Goal: Task Accomplishment & Management: Use online tool/utility

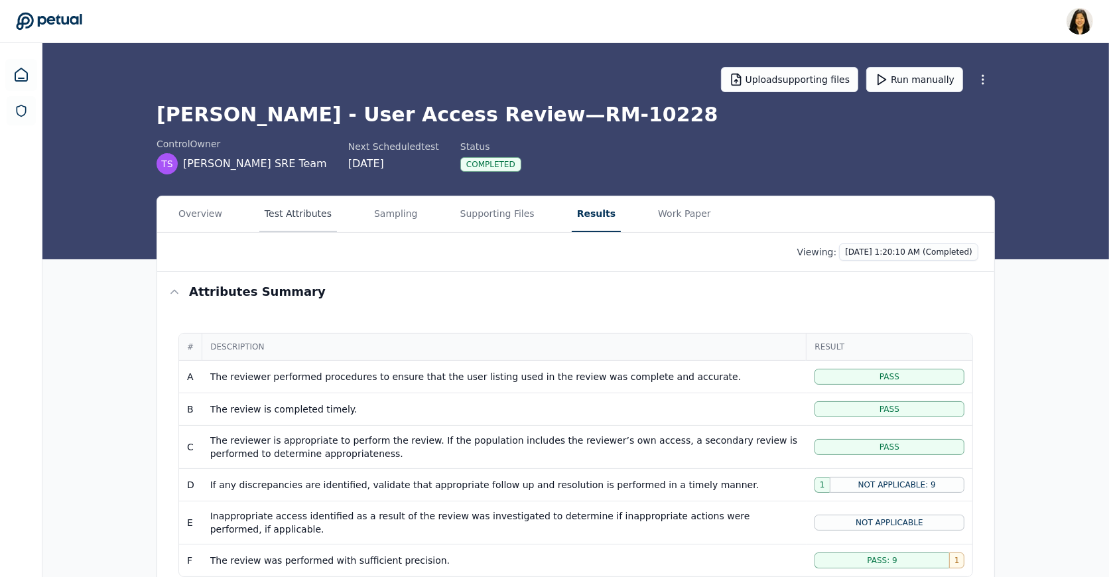
click at [302, 212] on button "Test Attributes" at bounding box center [298, 214] width 78 height 36
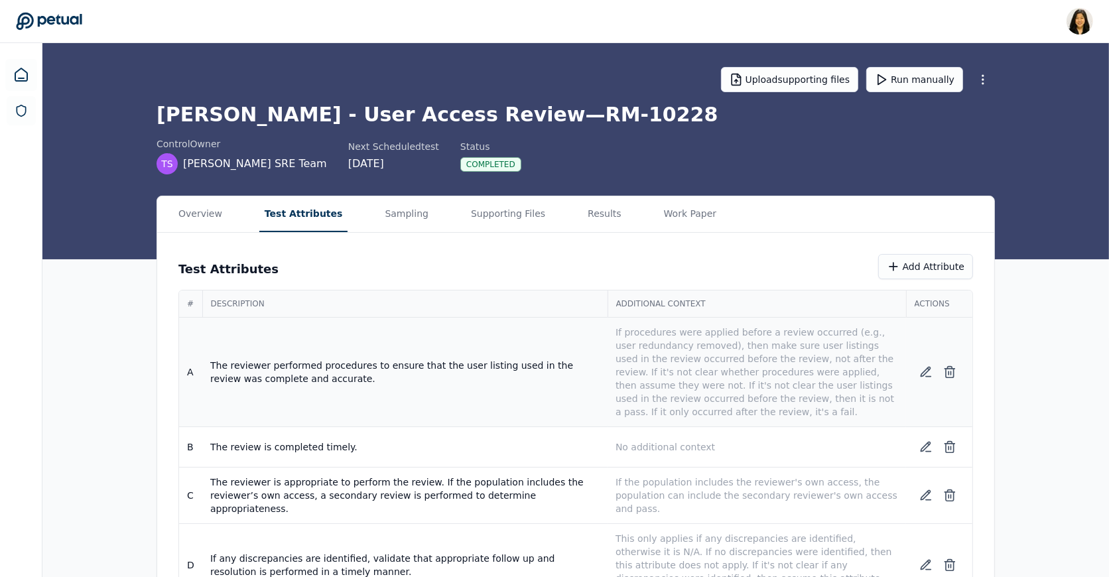
scroll to position [143, 0]
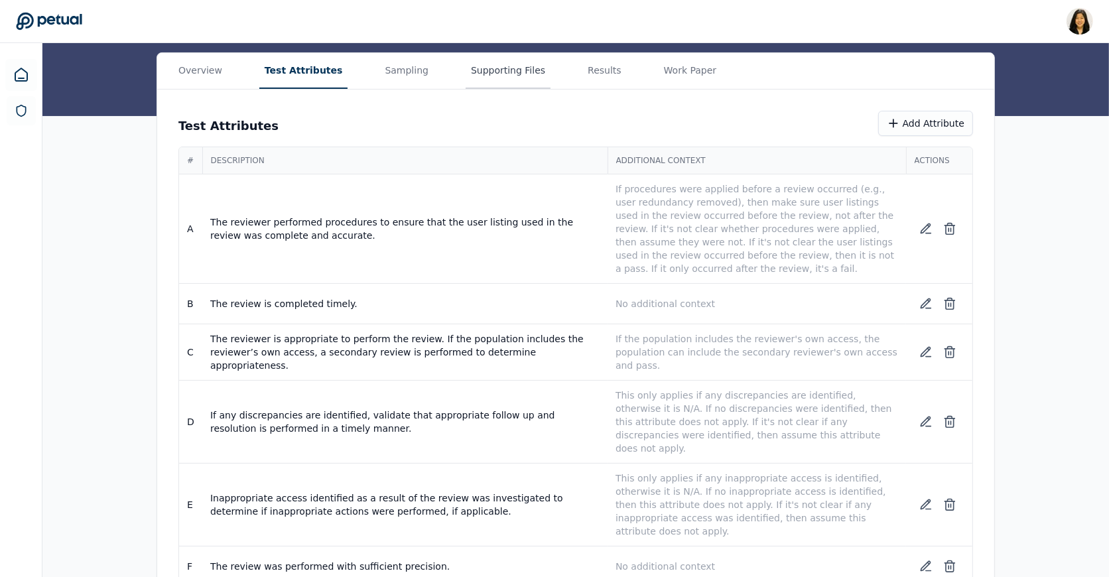
click at [515, 63] on main "Upload supporting files Run manually Trello - User Access Review — RM-10228 con…" at bounding box center [575, 254] width 1066 height 709
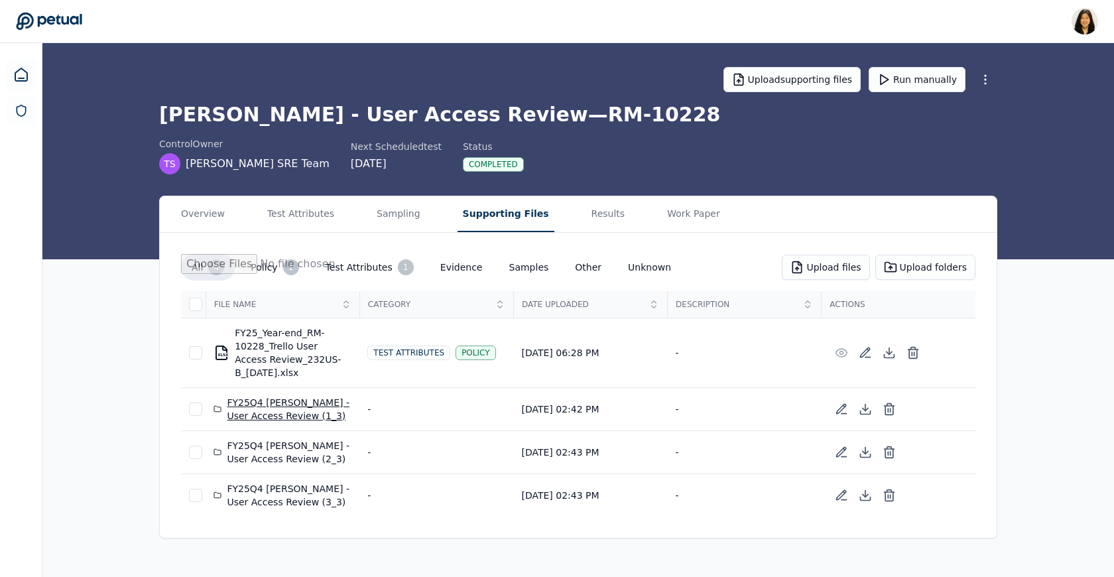
click at [267, 405] on div "FY25Q4 [PERSON_NAME] - User Access Review (1_3)" at bounding box center [283, 409] width 138 height 27
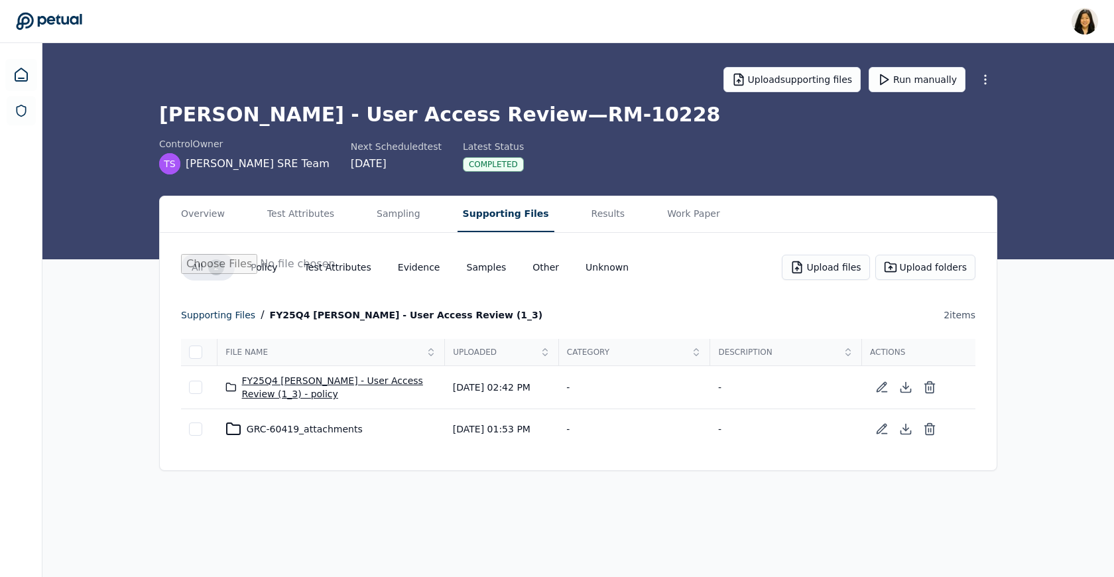
click at [286, 382] on div "FY25Q4 [PERSON_NAME] - User Access Review (1_3) - policy" at bounding box center [331, 387] width 212 height 27
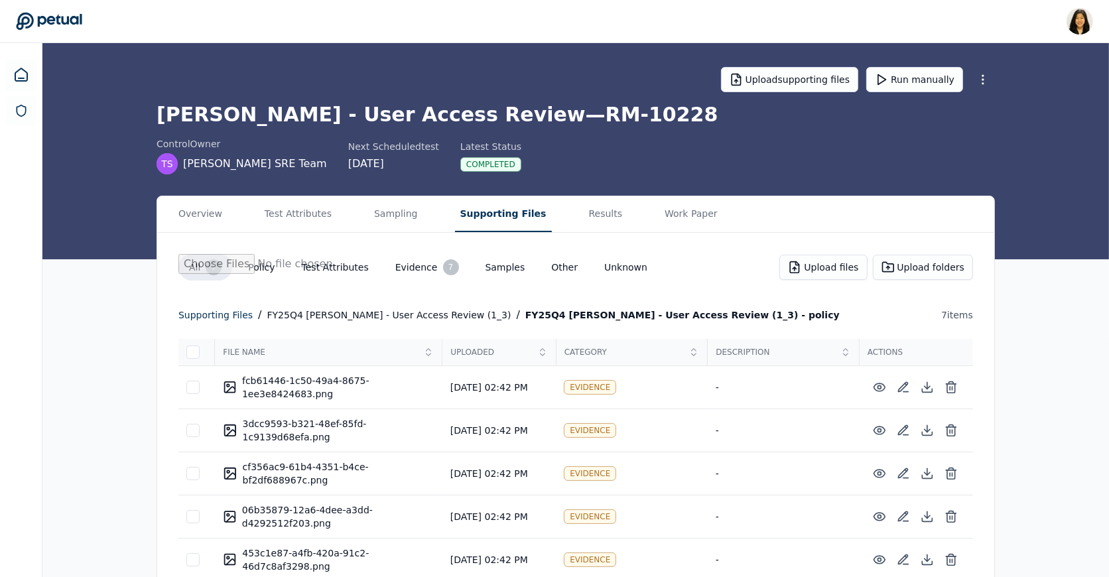
click at [744, 393] on td "-" at bounding box center [784, 387] width 152 height 43
click at [845, 267] on button "Upload files" at bounding box center [823, 267] width 88 height 25
click at [909, 262] on button "Upload folders" at bounding box center [923, 267] width 100 height 25
